Goal: Information Seeking & Learning: Check status

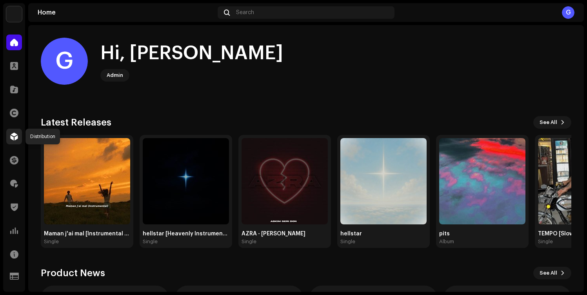
click at [16, 129] on div at bounding box center [14, 137] width 16 height 16
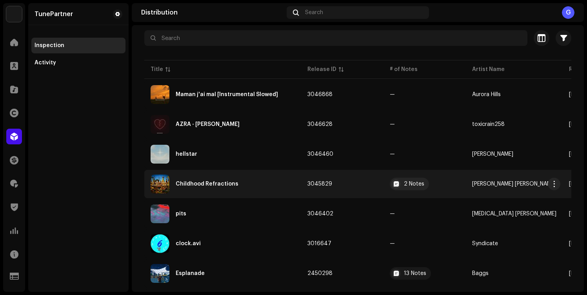
scroll to position [61, 0]
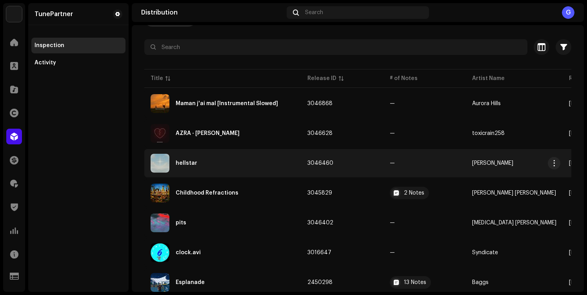
click at [237, 165] on div "hellstar" at bounding box center [223, 163] width 144 height 19
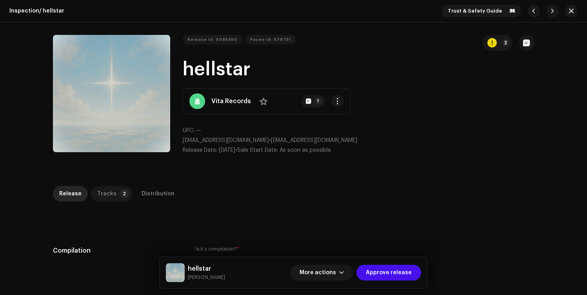
click at [104, 195] on div "Tracks" at bounding box center [106, 194] width 19 height 16
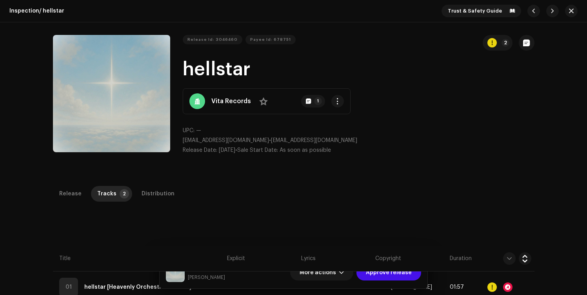
click at [214, 104] on strong "Vita Records" at bounding box center [231, 100] width 40 height 9
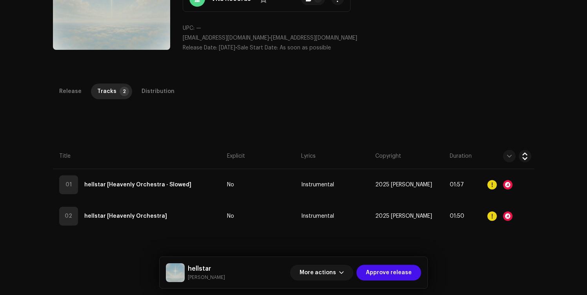
scroll to position [103, 0]
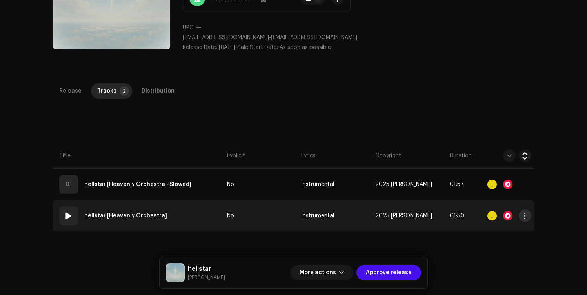
click at [524, 219] on span "button" at bounding box center [525, 216] width 6 height 6
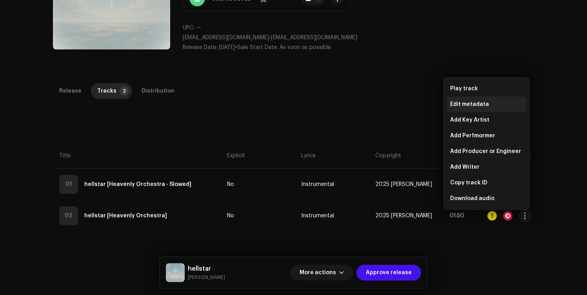
click at [511, 99] on div "Edit metadata" at bounding box center [486, 104] width 79 height 16
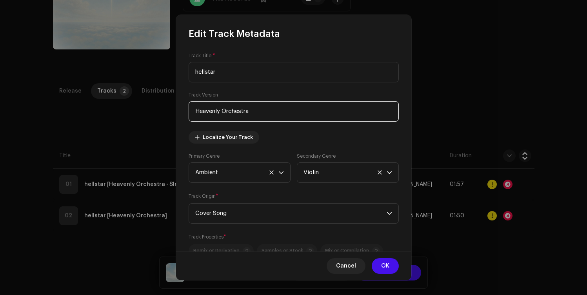
click at [283, 115] on input "Heavenly Orchestra" at bounding box center [294, 111] width 210 height 20
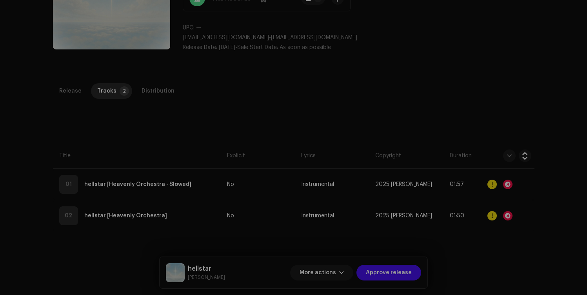
click at [67, 92] on div "Edit Track Metadata Track Title * hellstar Track Version Heavenly Orchestra Loc…" at bounding box center [293, 147] width 587 height 295
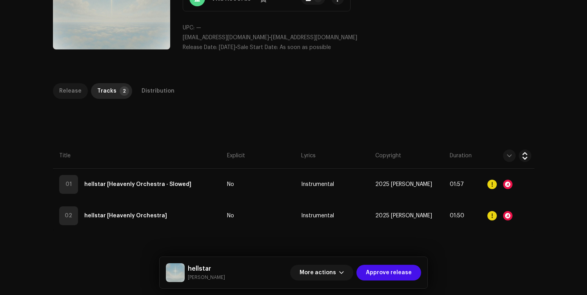
click at [70, 91] on div "Release" at bounding box center [70, 91] width 22 height 16
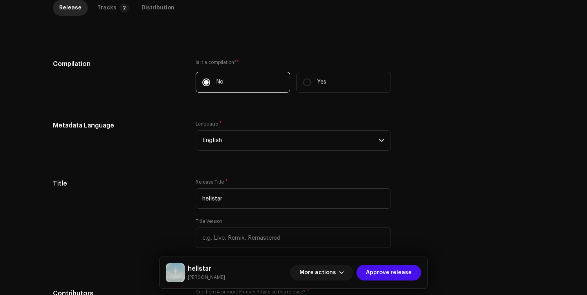
scroll to position [252, 0]
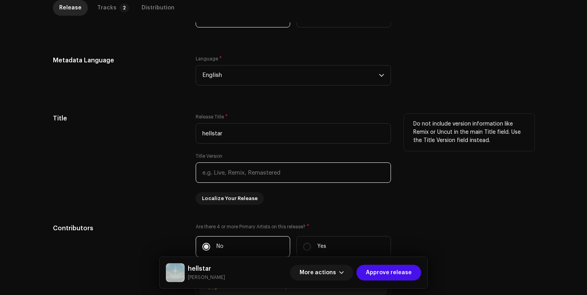
click at [231, 175] on input "text" at bounding box center [293, 172] width 195 height 20
paste input "Heavenly Orchestra"
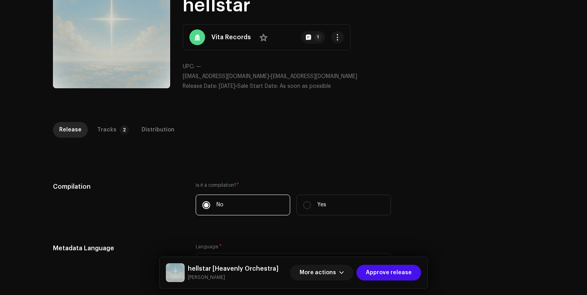
scroll to position [0, 0]
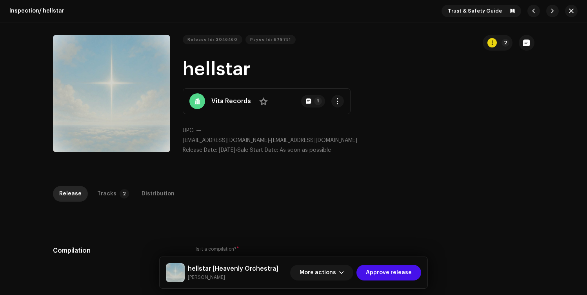
type input "Heavenly Orchestra"
copy h1 "hellstar"
drag, startPoint x: 182, startPoint y: 61, endPoint x: 247, endPoint y: 57, distance: 64.4
click at [247, 57] on h1 "hellstar" at bounding box center [359, 69] width 352 height 25
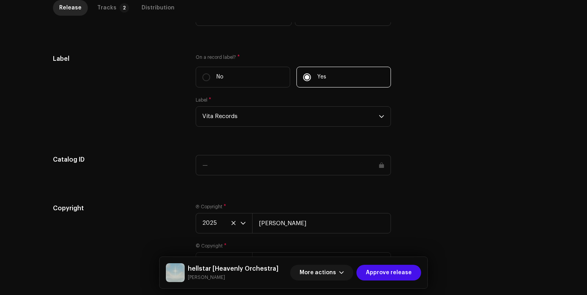
scroll to position [756, 0]
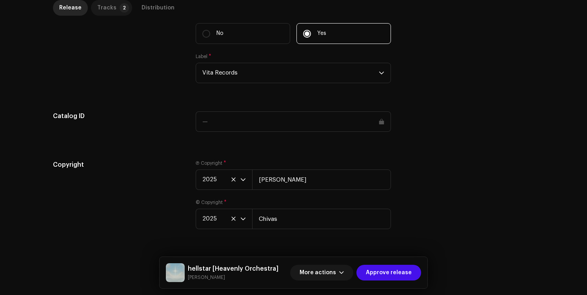
click at [121, 10] on p-badge "2" at bounding box center [124, 7] width 9 height 9
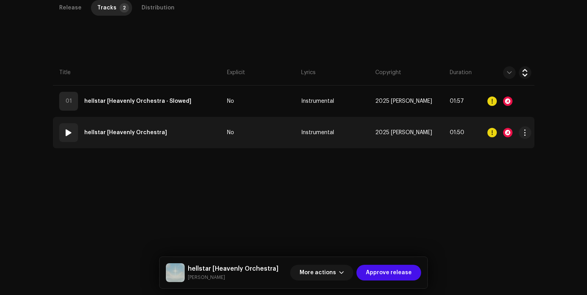
click at [196, 132] on td "02 hellstar [Heavenly Orchestra]" at bounding box center [138, 132] width 171 height 31
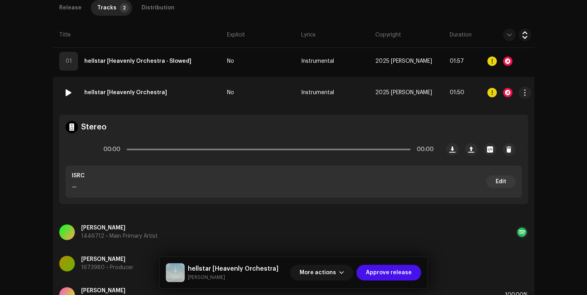
scroll to position [298, 0]
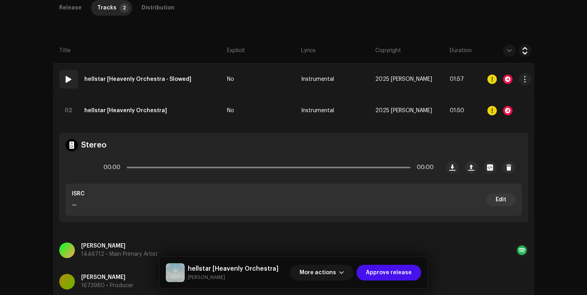
click at [202, 85] on td "01 hellstar [Heavenly Orchestra - Slowed]" at bounding box center [138, 79] width 171 height 31
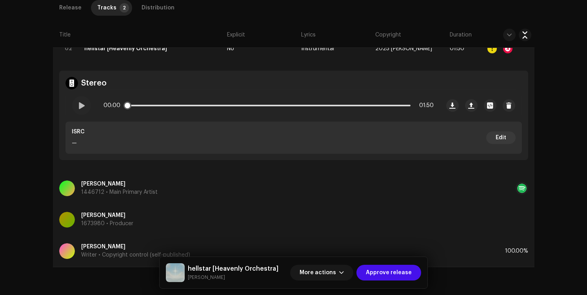
scroll to position [462, 0]
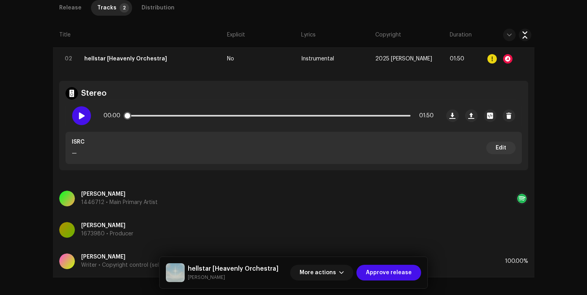
click at [78, 113] on span at bounding box center [81, 116] width 7 height 6
click at [82, 118] on span at bounding box center [81, 116] width 7 height 6
click at [157, 115] on p-slider at bounding box center [269, 116] width 284 height 2
click at [170, 115] on p-slider at bounding box center [269, 116] width 284 height 2
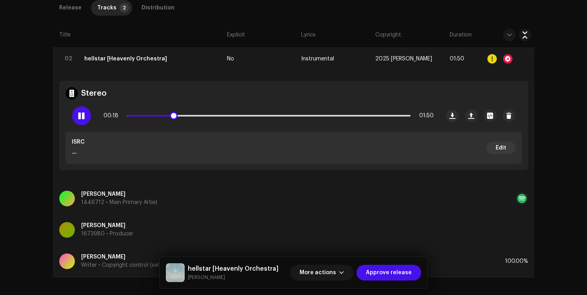
click at [83, 120] on div at bounding box center [81, 115] width 19 height 19
click at [372, 276] on span "Approve release" at bounding box center [389, 273] width 46 height 16
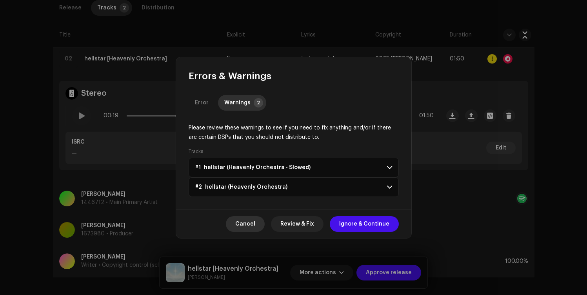
click at [260, 222] on button "Cancel" at bounding box center [245, 224] width 39 height 16
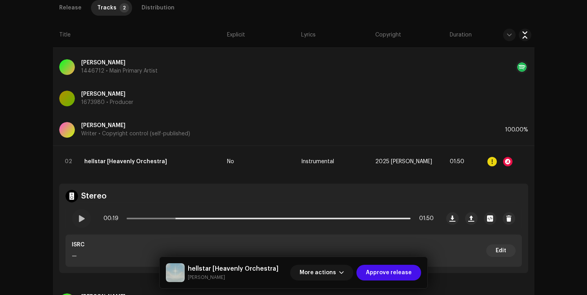
scroll to position [363, 0]
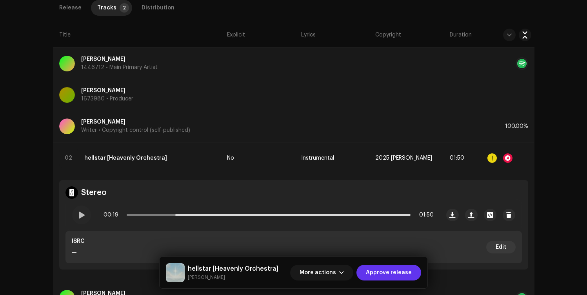
click at [391, 275] on span "Approve release" at bounding box center [389, 273] width 46 height 16
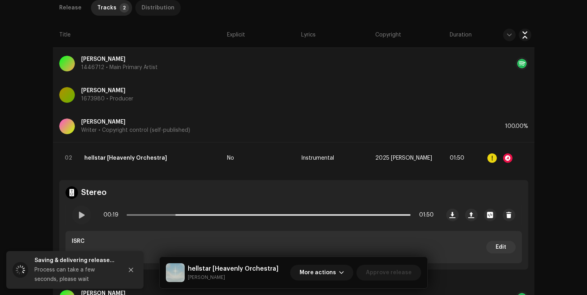
click at [152, 9] on div "Distribution" at bounding box center [158, 8] width 33 height 16
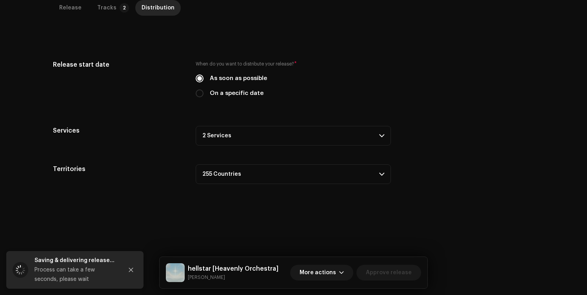
click at [240, 140] on p-accordion-header "2 Services" at bounding box center [293, 136] width 195 height 20
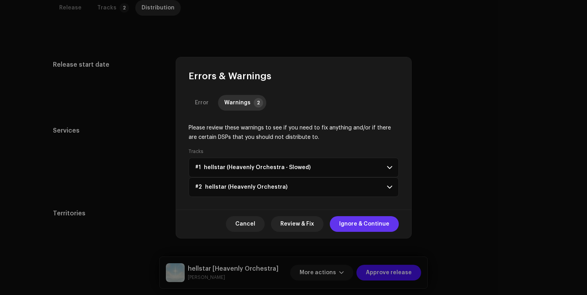
click at [348, 216] on span "Ignore & Continue" at bounding box center [364, 224] width 50 height 16
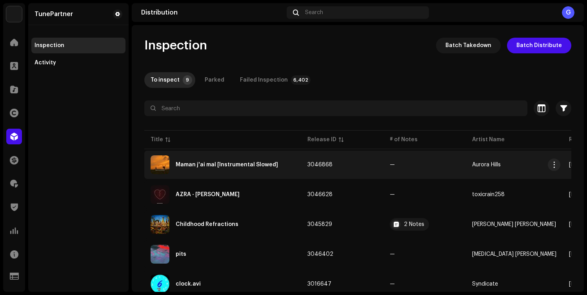
click at [365, 156] on td "3046868" at bounding box center [342, 165] width 82 height 28
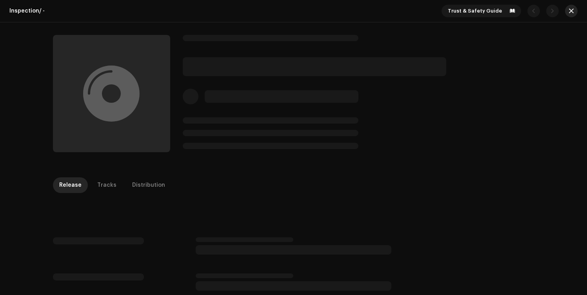
click at [567, 15] on button "button" at bounding box center [571, 11] width 13 height 13
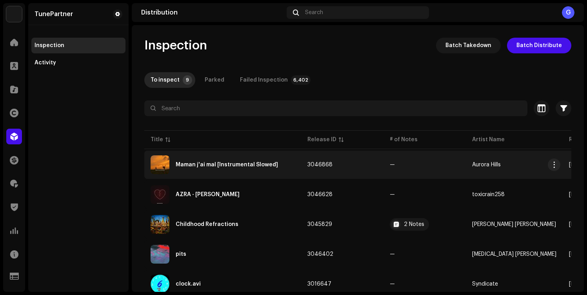
click at [288, 156] on div "Maman j'ai mal [Instrumental Slowed]" at bounding box center [223, 164] width 144 height 19
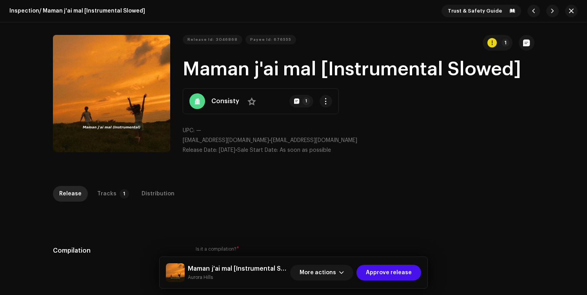
click at [212, 98] on strong "Consisty" at bounding box center [225, 100] width 28 height 9
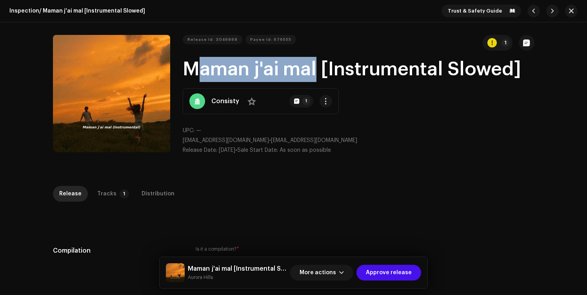
copy h1 "Maman j'ai ma"
drag, startPoint x: 181, startPoint y: 67, endPoint x: 311, endPoint y: 72, distance: 130.3
click at [311, 72] on h1 "Maman j'ai mal [Instrumental Slowed]" at bounding box center [359, 69] width 352 height 25
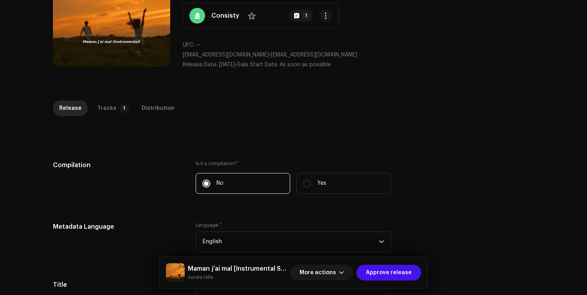
scroll to position [191, 0]
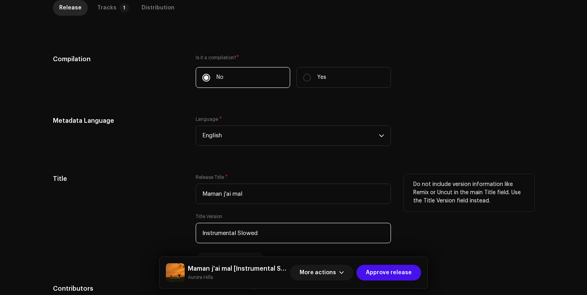
click at [239, 232] on input "Instrumental Slowed" at bounding box center [293, 233] width 195 height 20
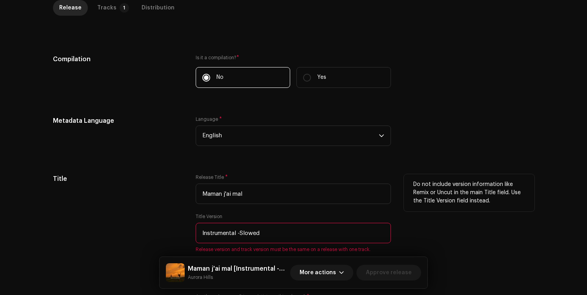
type input "Instrumental - Slowed"
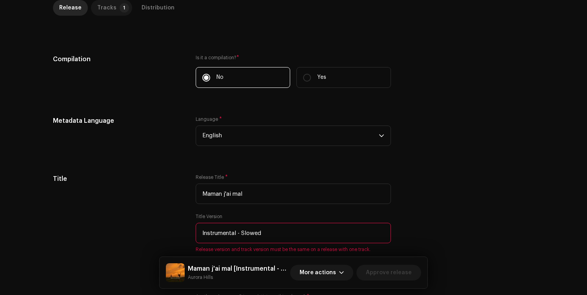
click at [116, 15] on p-tab "Tracks 1" at bounding box center [111, 8] width 41 height 16
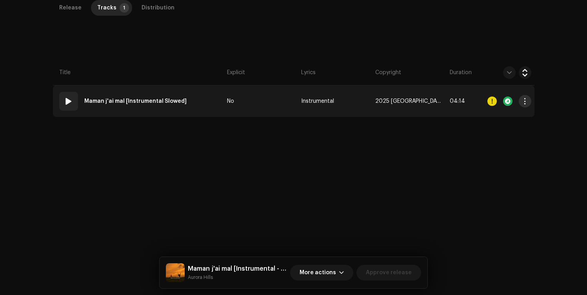
click at [522, 104] on span "button" at bounding box center [525, 101] width 6 height 6
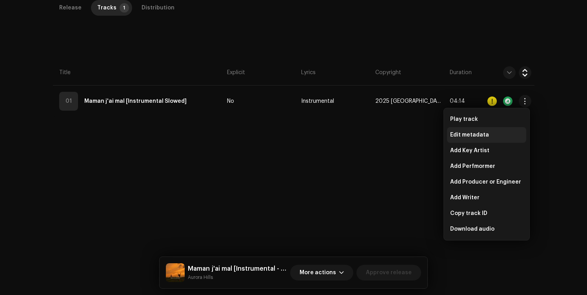
click at [501, 136] on div "Edit metadata" at bounding box center [486, 135] width 73 height 6
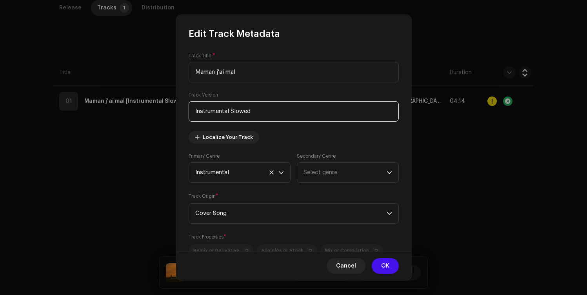
click at [262, 115] on input "Instrumental Slowed" at bounding box center [294, 111] width 210 height 20
paste input "-"
type input "Instrumental - Slowed"
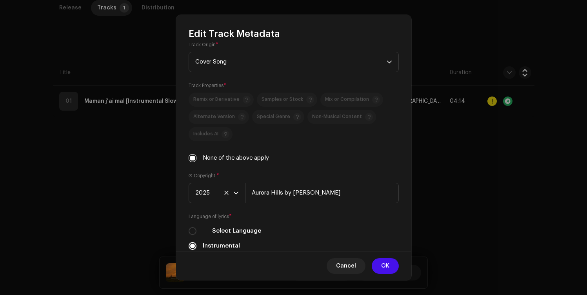
scroll to position [218, 0]
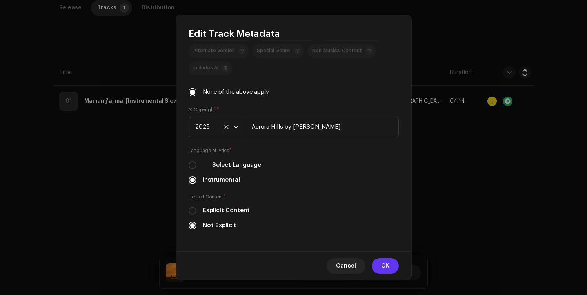
click at [376, 259] on button "OK" at bounding box center [385, 266] width 27 height 16
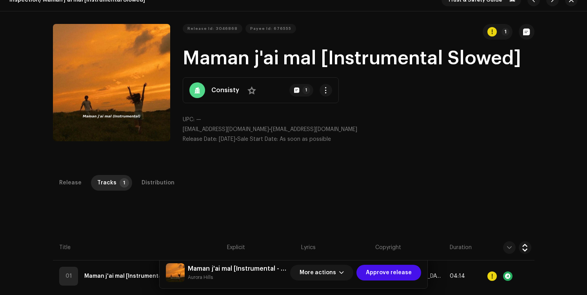
scroll to position [7, 0]
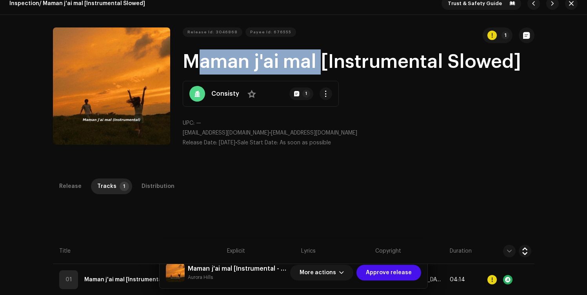
drag, startPoint x: 176, startPoint y: 58, endPoint x: 313, endPoint y: 55, distance: 136.1
click at [313, 55] on div "Release Id: 3046868 Payee Id: 676555 1 Maman j'ai mal [Instrumental Slowed] Con…" at bounding box center [294, 90] width 482 height 126
copy h1 "Maman j'ai mal"
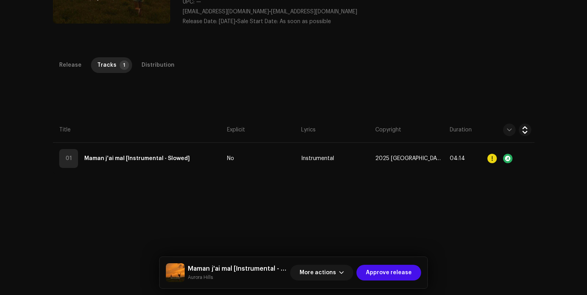
scroll to position [186, 0]
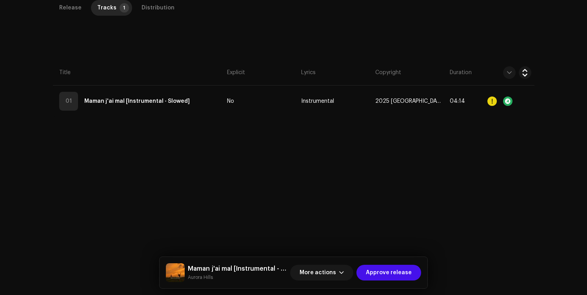
click at [201, 118] on div "Release Tracks 1 Distribution Compilation Is it a compilation? * No Yes Metadat…" at bounding box center [293, 128] width 507 height 257
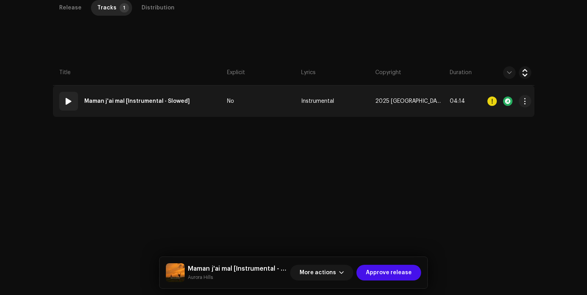
click at [207, 102] on td "01 Maman j'ai mal [Instrumental - Slowed]" at bounding box center [138, 100] width 171 height 31
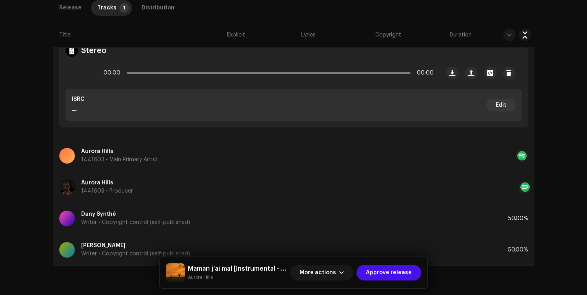
scroll to position [298, 0]
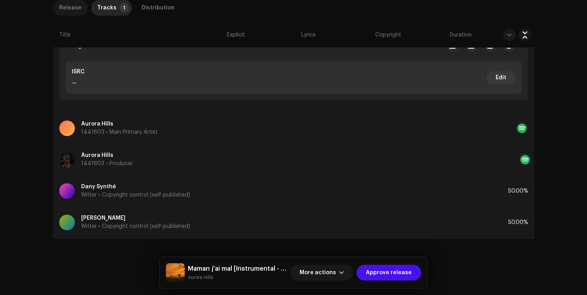
click at [78, 9] on p-tab "Release" at bounding box center [70, 8] width 35 height 16
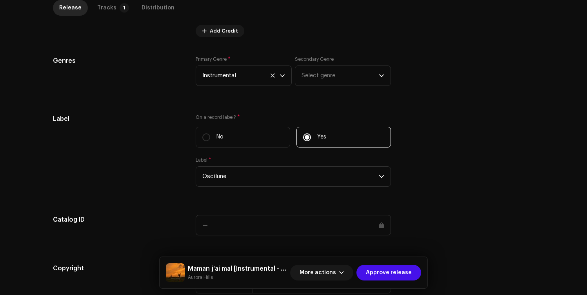
scroll to position [756, 0]
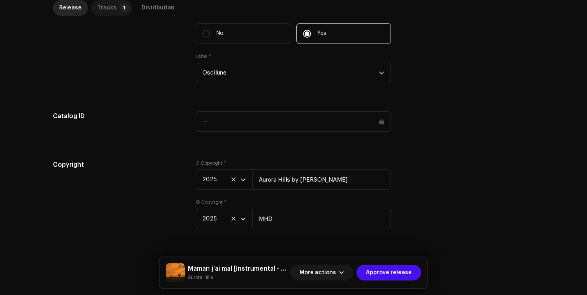
click at [108, 6] on div "Tracks" at bounding box center [106, 8] width 19 height 16
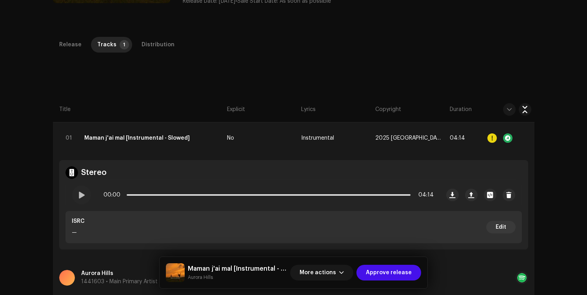
scroll to position [139, 0]
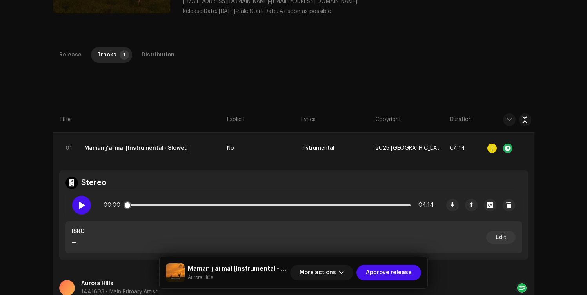
click at [84, 199] on div at bounding box center [81, 205] width 19 height 19
click at [156, 55] on div "Distribution" at bounding box center [158, 55] width 33 height 16
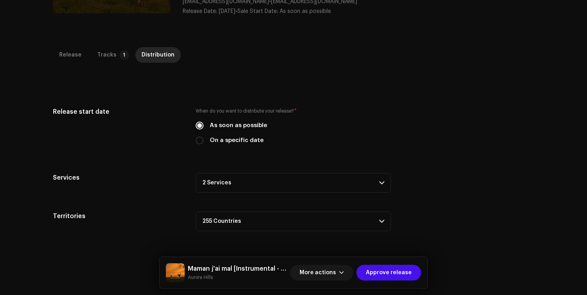
click at [217, 175] on p-accordion-header "2 Services" at bounding box center [293, 183] width 195 height 20
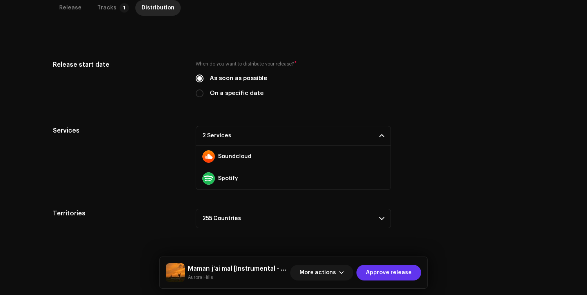
click at [376, 272] on span "Approve release" at bounding box center [389, 273] width 46 height 16
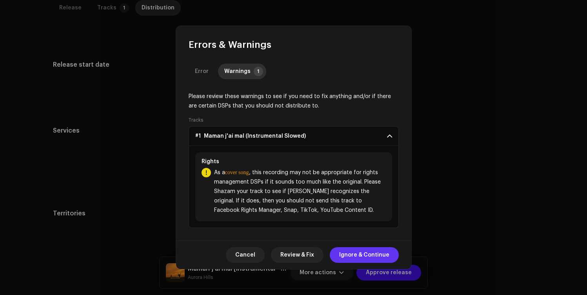
click at [351, 251] on span "Ignore & Continue" at bounding box center [364, 255] width 50 height 16
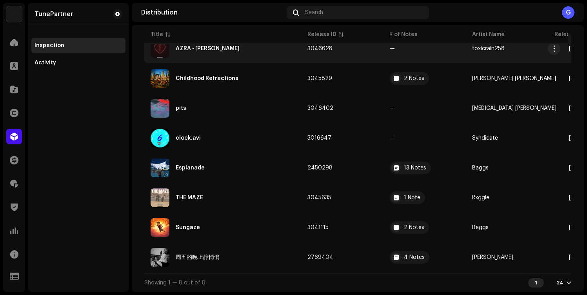
scroll to position [121, 0]
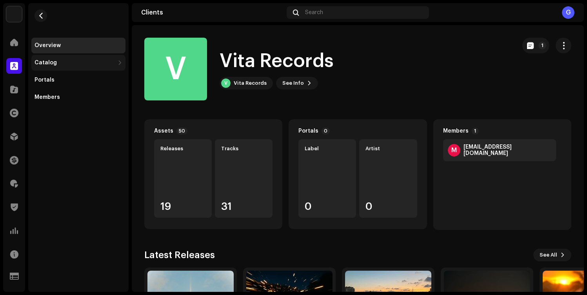
click at [76, 63] on div "Catalog" at bounding box center [75, 63] width 80 height 6
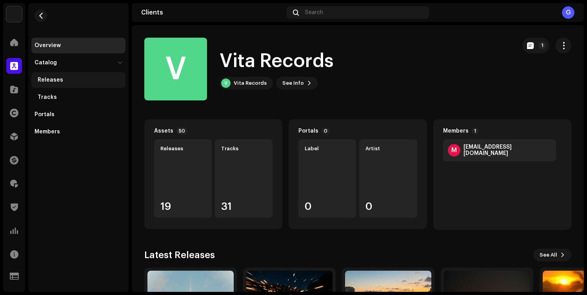
click at [73, 77] on div "Releases" at bounding box center [80, 80] width 85 height 6
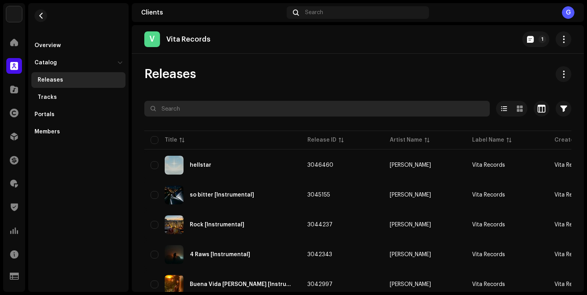
click at [182, 106] on input "text" at bounding box center [317, 109] width 346 height 16
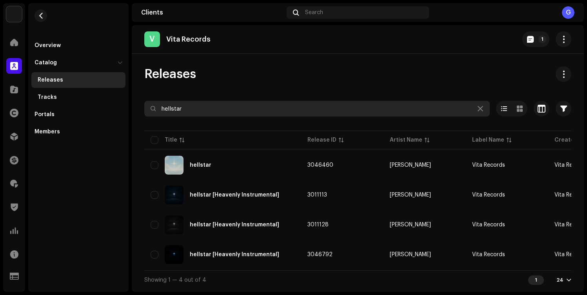
type input "hellstar"
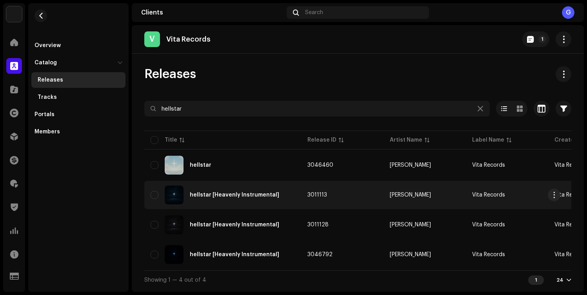
click at [275, 192] on div "hellstar [Heavenly Instrumental]" at bounding box center [223, 194] width 144 height 19
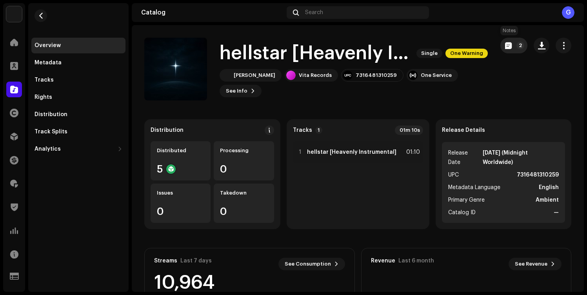
click at [516, 44] on p-badge "2" at bounding box center [520, 46] width 8 height 8
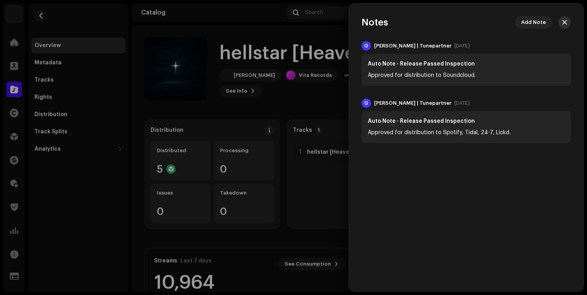
click at [564, 24] on span "button" at bounding box center [564, 22] width 5 height 6
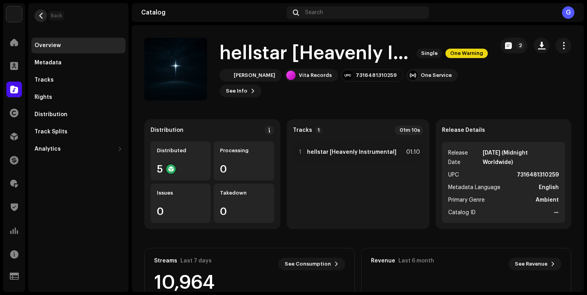
click at [38, 13] on span "button" at bounding box center [41, 16] width 6 height 6
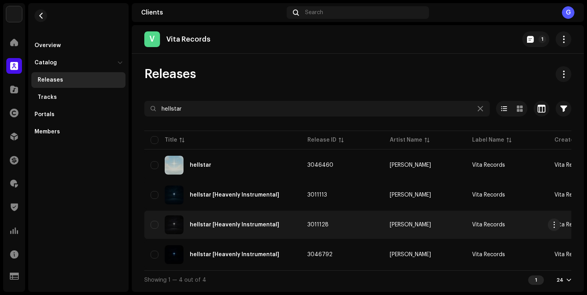
click at [292, 234] on div "hellstar [Heavenly Instrumental]" at bounding box center [223, 224] width 144 height 19
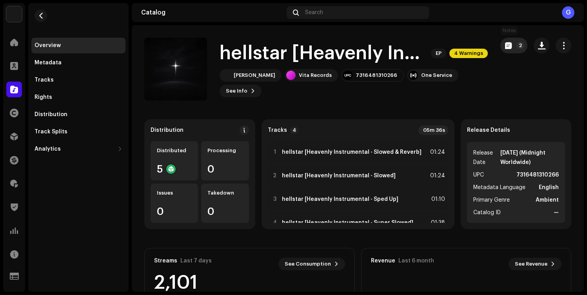
click at [516, 42] on p-badge "2" at bounding box center [520, 46] width 8 height 8
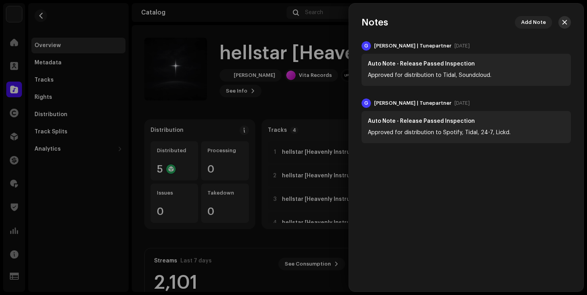
click at [567, 23] on span "button" at bounding box center [564, 22] width 5 height 6
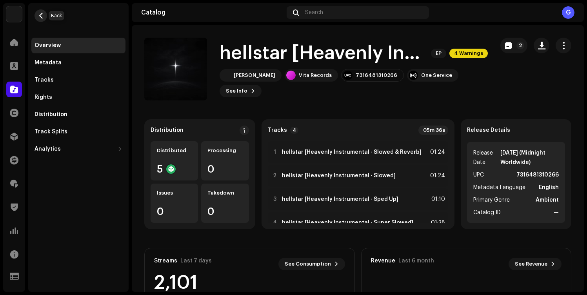
click at [42, 14] on span "button" at bounding box center [41, 16] width 6 height 6
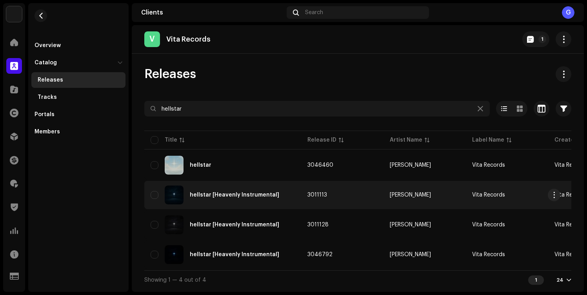
click at [224, 192] on div "hellstar [Heavenly Instrumental]" at bounding box center [234, 194] width 89 height 5
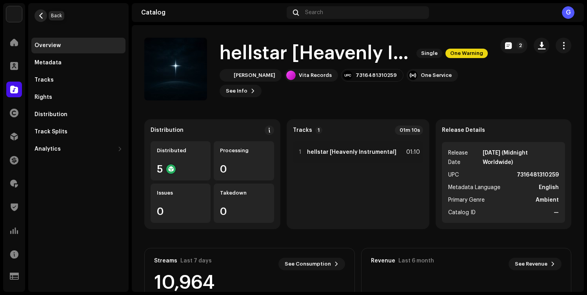
click at [39, 18] on span "button" at bounding box center [41, 16] width 6 height 6
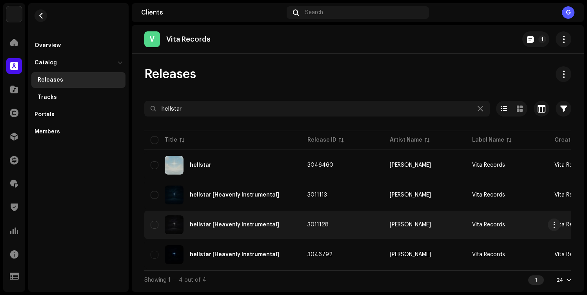
click at [284, 233] on div "hellstar [Heavenly Instrumental]" at bounding box center [223, 224] width 144 height 19
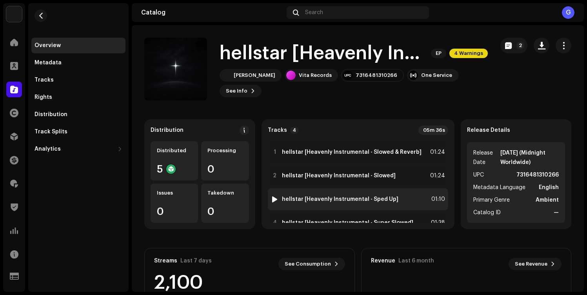
scroll to position [17, 0]
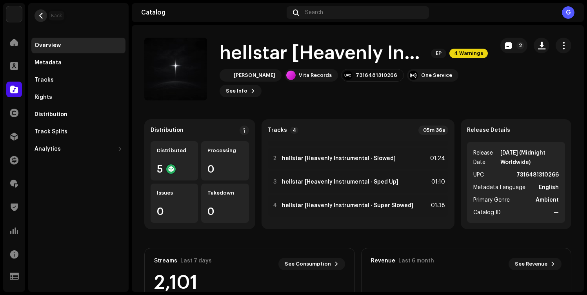
click at [43, 15] on span "button" at bounding box center [41, 16] width 6 height 6
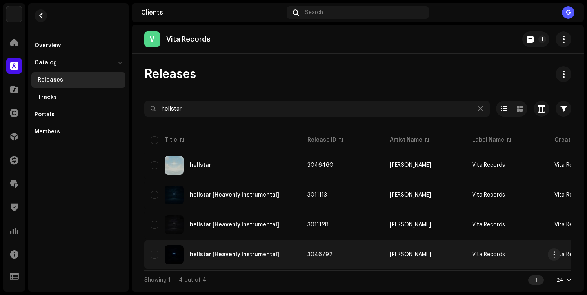
click at [288, 258] on div "hellstar [Heavenly Instrumental]" at bounding box center [223, 254] width 144 height 19
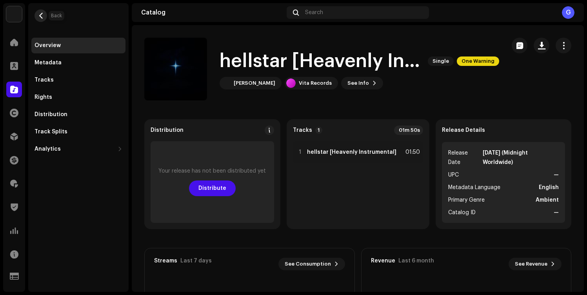
click at [35, 16] on button "button" at bounding box center [41, 15] width 13 height 13
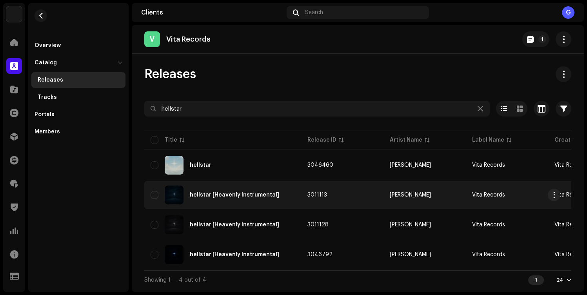
click at [298, 200] on td "hellstar [Heavenly Instrumental]" at bounding box center [222, 195] width 157 height 28
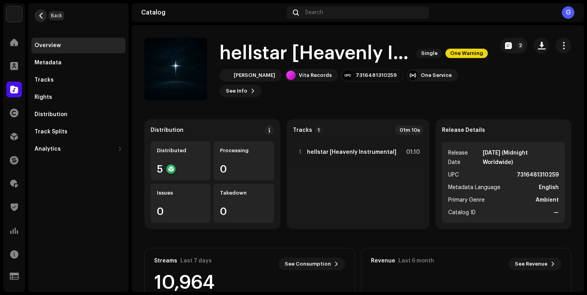
click at [42, 13] on span "button" at bounding box center [41, 16] width 6 height 6
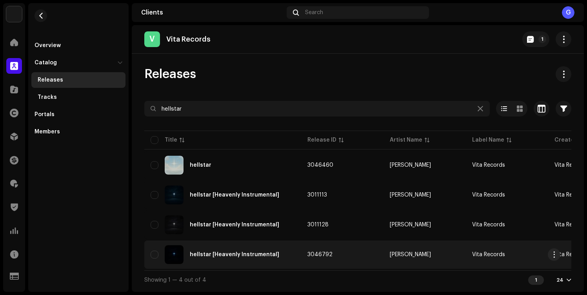
click at [289, 254] on div "hellstar [Heavenly Instrumental]" at bounding box center [223, 254] width 144 height 19
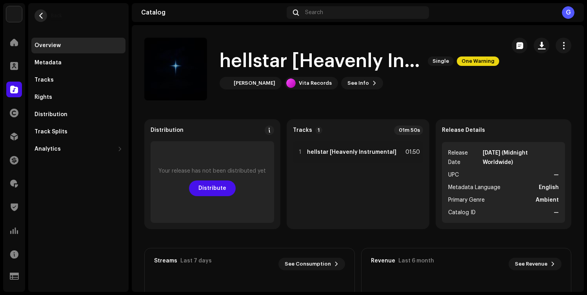
click at [38, 14] on span "button" at bounding box center [41, 16] width 6 height 6
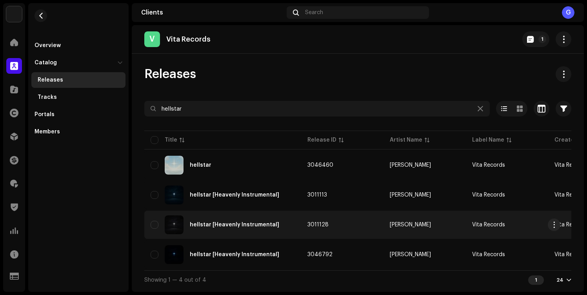
click at [276, 214] on td "hellstar [Heavenly Instrumental]" at bounding box center [222, 225] width 157 height 28
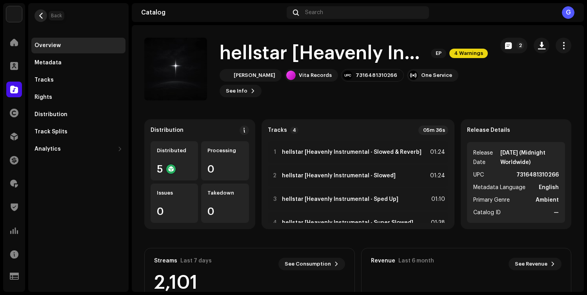
click at [43, 15] on span "button" at bounding box center [41, 16] width 6 height 6
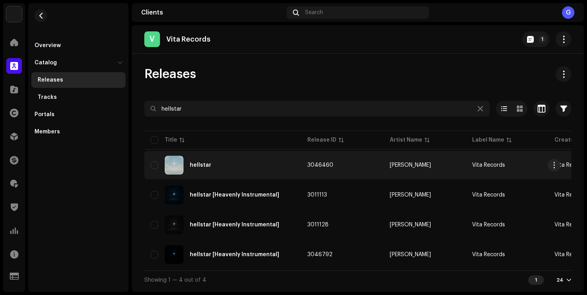
click at [238, 165] on div "hellstar" at bounding box center [223, 165] width 144 height 19
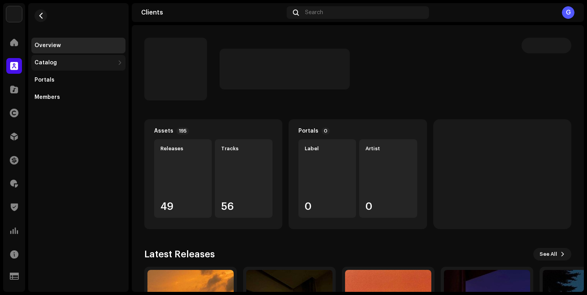
click at [105, 62] on div "Catalog" at bounding box center [75, 63] width 80 height 6
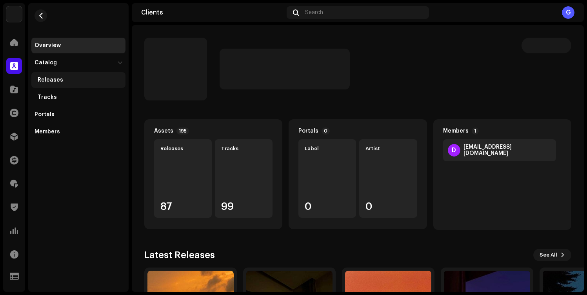
click at [102, 79] on div "Releases" at bounding box center [80, 80] width 85 height 6
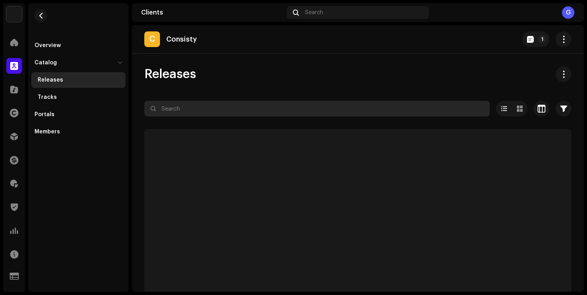
click at [176, 107] on input "text" at bounding box center [317, 109] width 346 height 16
paste input "Maman j'ai ma"
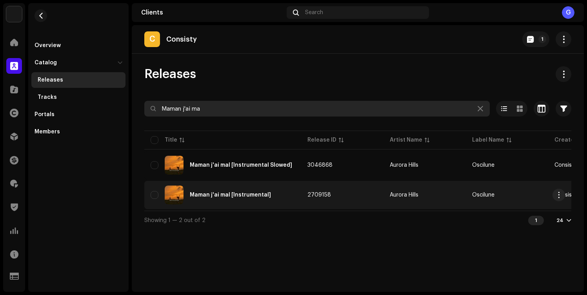
type input "Maman j'ai ma"
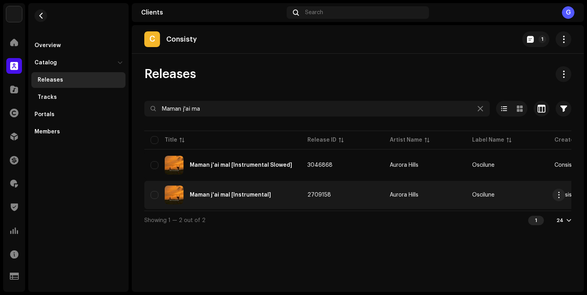
click at [284, 189] on div "Maman j'ai mal [Instrumental]" at bounding box center [223, 194] width 144 height 19
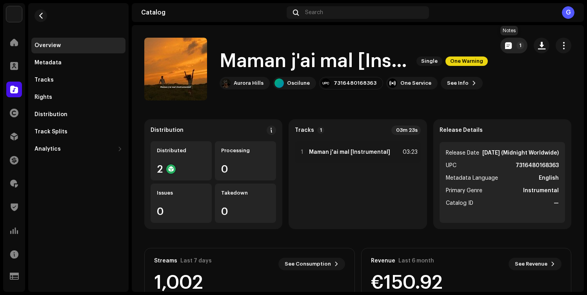
click at [507, 45] on span "button" at bounding box center [508, 45] width 7 height 6
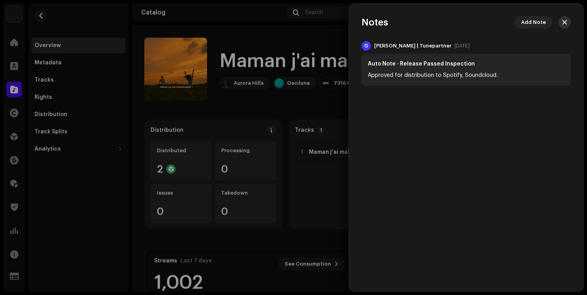
click at [567, 18] on button "button" at bounding box center [564, 22] width 13 height 13
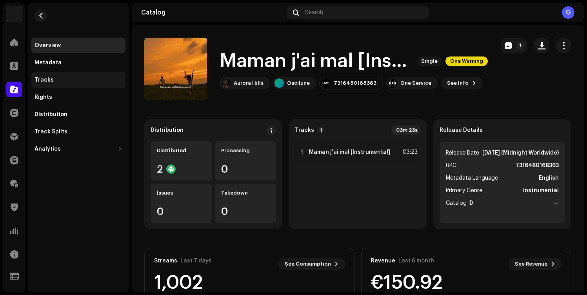
click at [105, 80] on div "Tracks" at bounding box center [79, 80] width 88 height 6
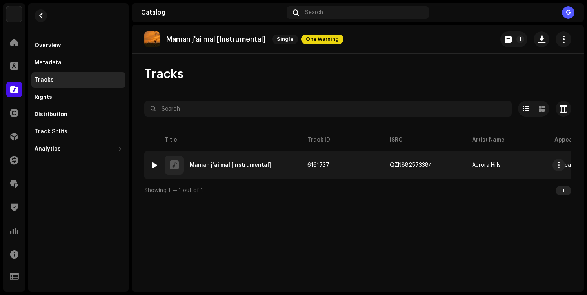
click at [284, 167] on div "1 Maman j'ai mal [Instrumental]" at bounding box center [223, 165] width 144 height 19
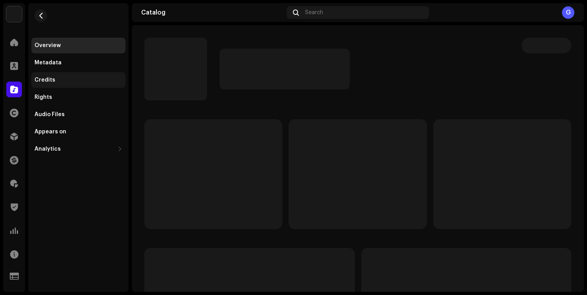
click at [79, 80] on div "Credits" at bounding box center [79, 80] width 88 height 6
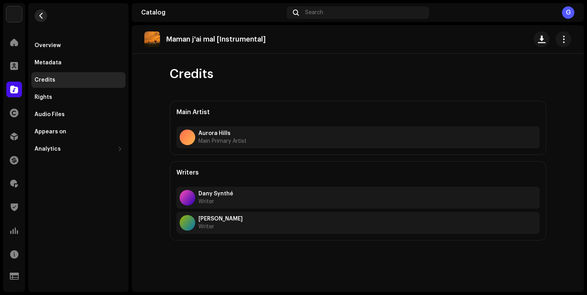
click at [45, 18] on button "button" at bounding box center [41, 15] width 13 height 13
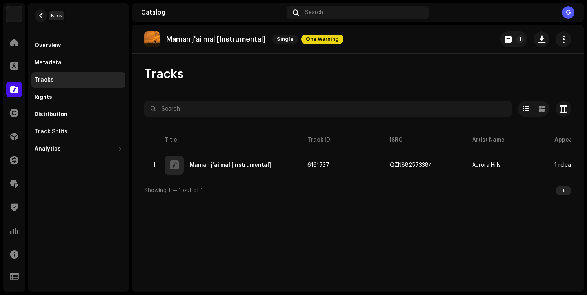
click at [45, 18] on button "button" at bounding box center [41, 15] width 13 height 13
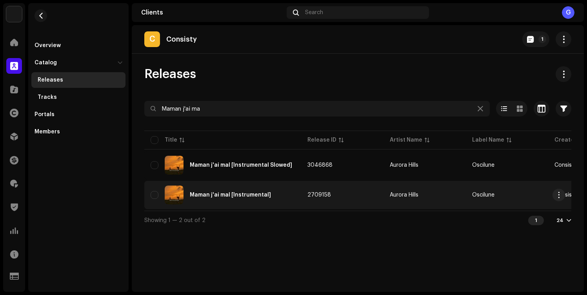
click at [374, 185] on td "2709158" at bounding box center [342, 195] width 82 height 28
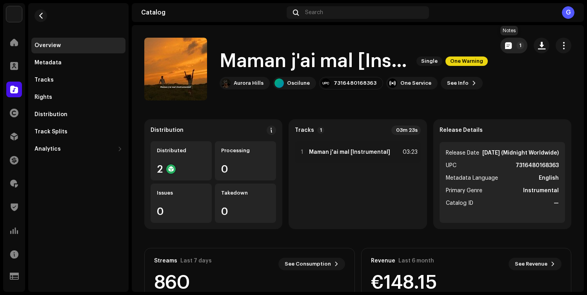
click at [510, 48] on button "1" at bounding box center [513, 46] width 27 height 16
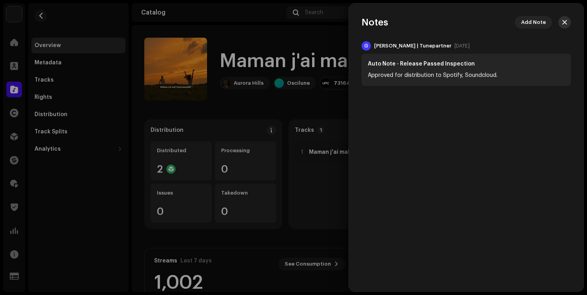
click at [562, 17] on button "button" at bounding box center [564, 22] width 13 height 13
